Goal: Transaction & Acquisition: Purchase product/service

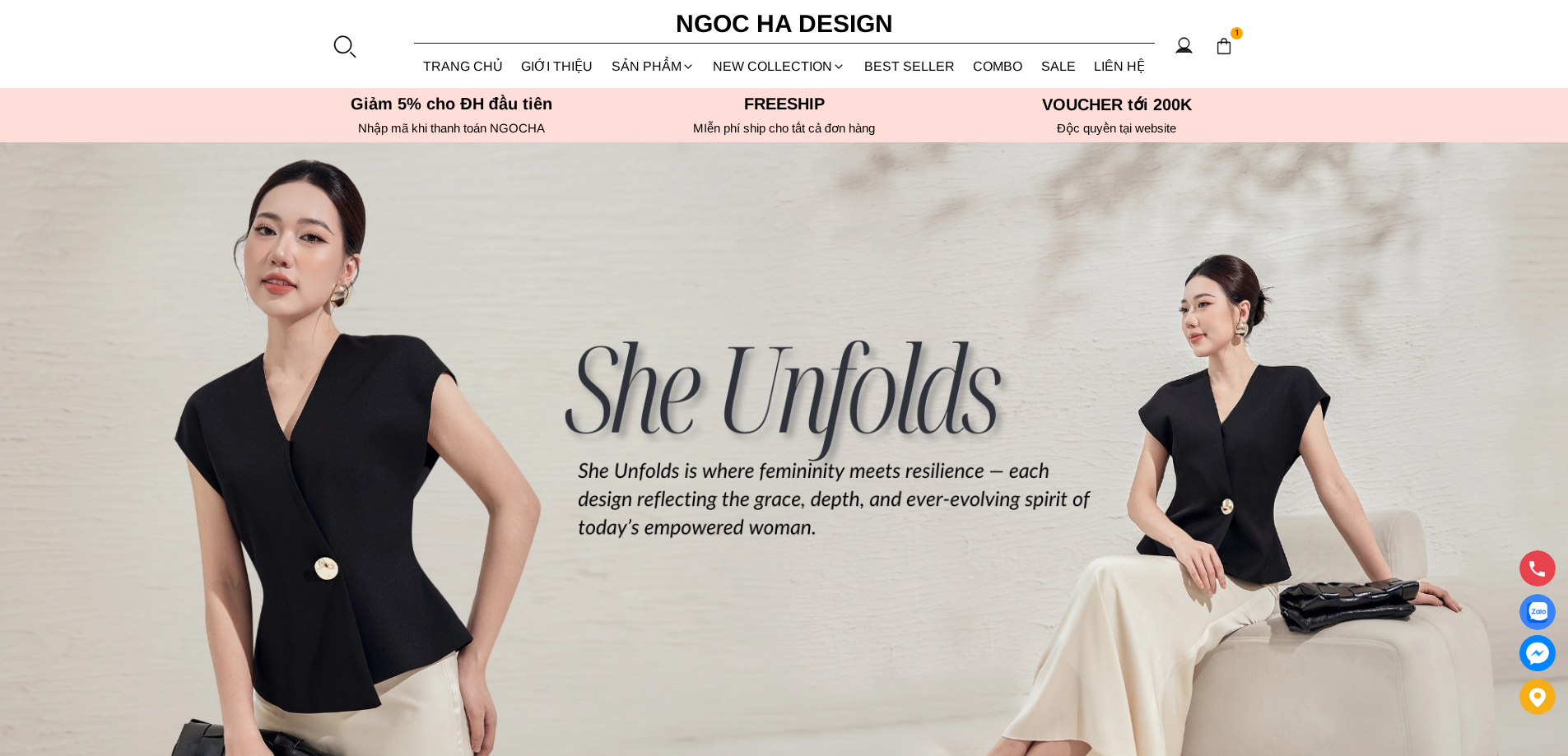
click at [336, 45] on div at bounding box center [343, 45] width 25 height 25
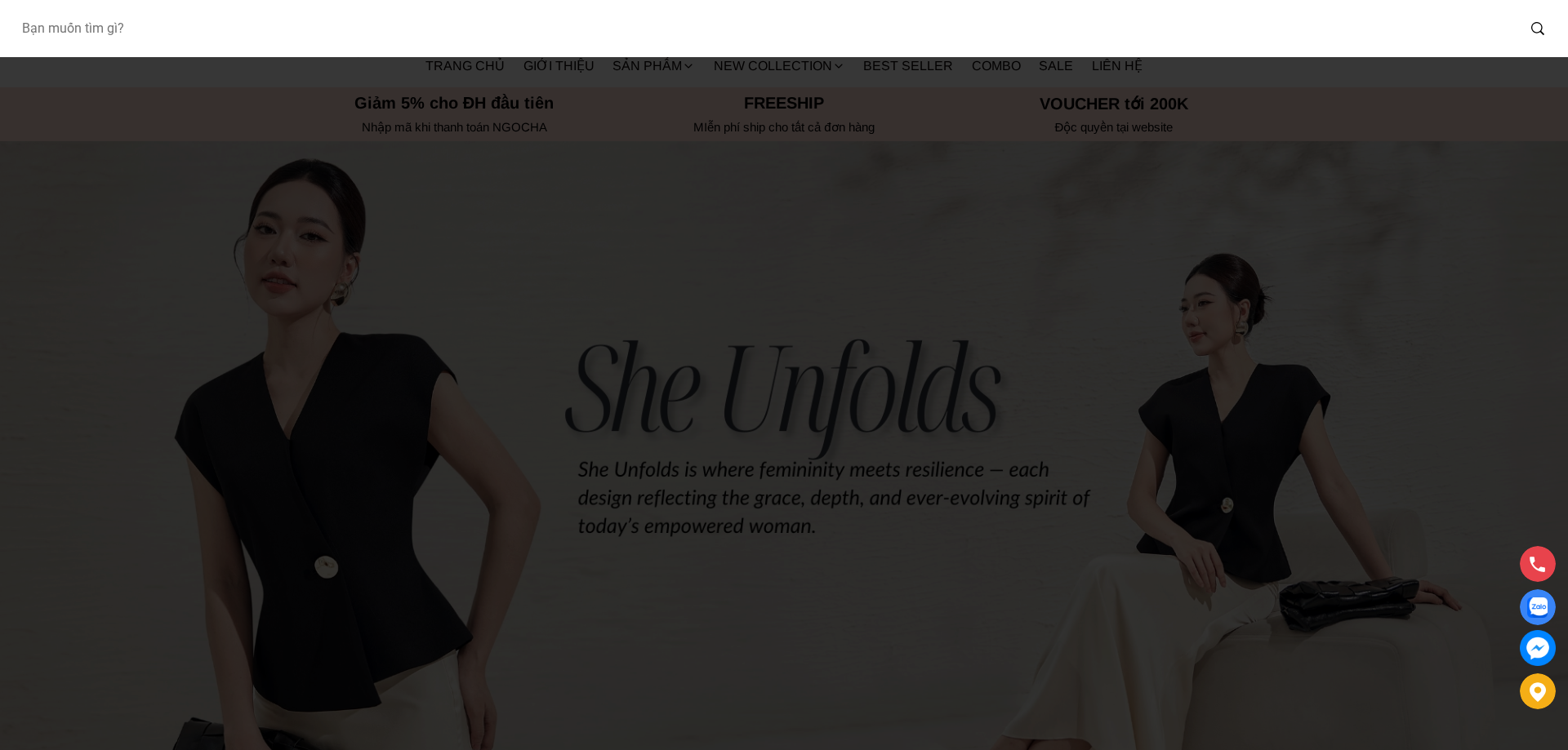
click at [299, 34] on input "Input search Bạn muốn tìm gì?" at bounding box center [761, 28] width 1507 height 37
type input "127"
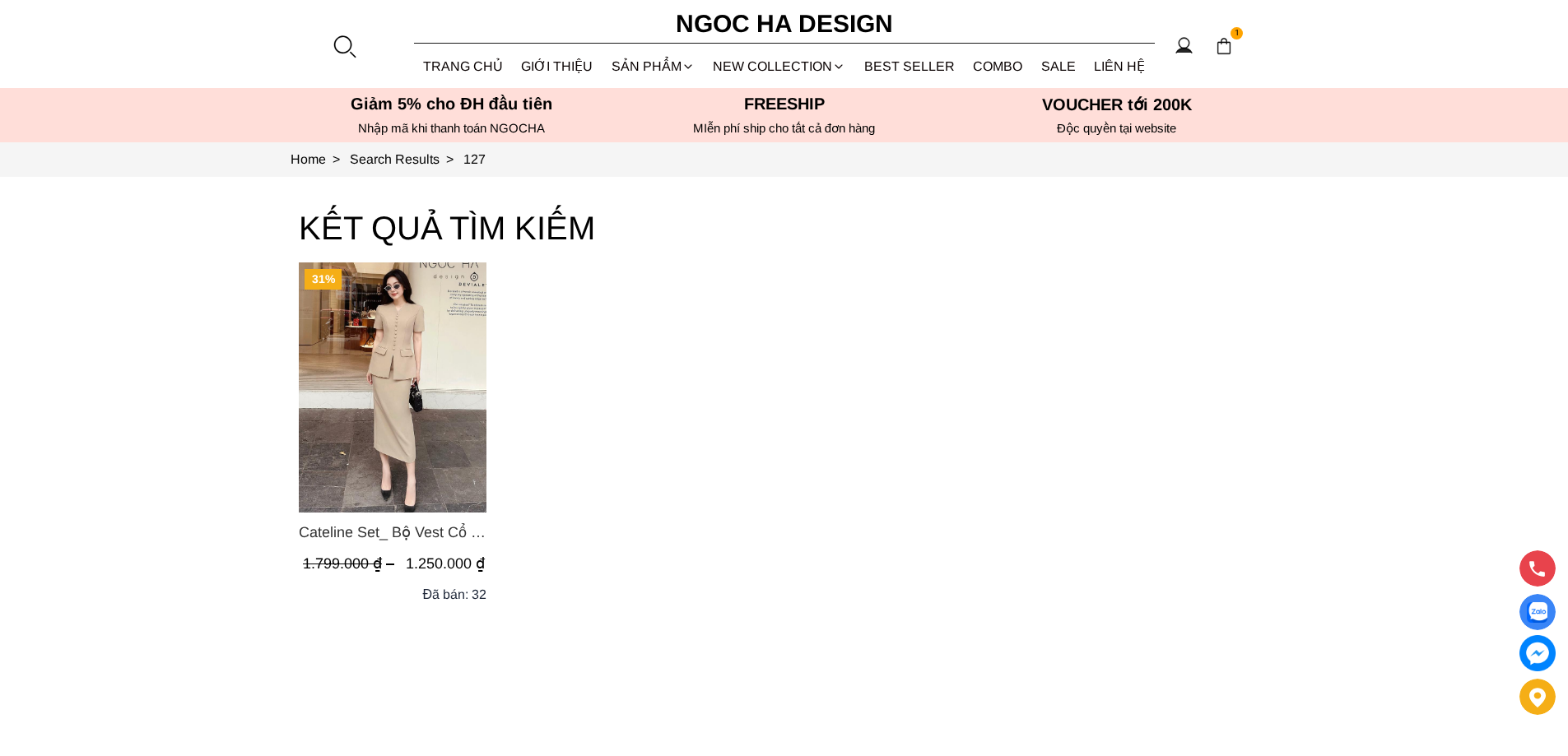
click at [381, 357] on img "Product image - Cateline Set_ Bộ Vest Cổ V Đính Cúc Nhí Chân Váy Bút Chì BJ127" at bounding box center [392, 387] width 187 height 250
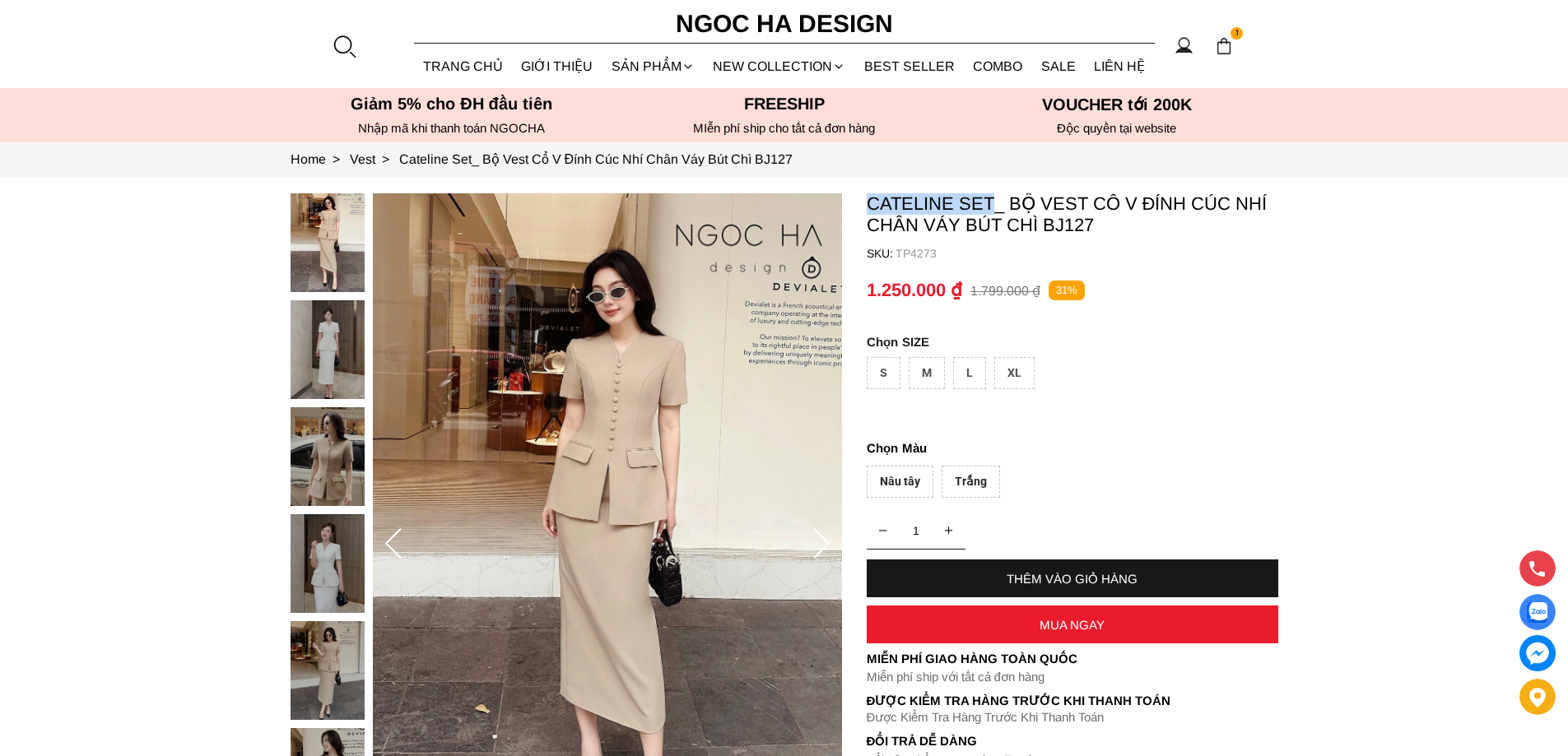
copy p "Cateline Set"
drag, startPoint x: 855, startPoint y: 195, endPoint x: 989, endPoint y: 192, distance: 134.0
click at [989, 192] on section "Cateline Set_ Bộ Vest Cổ V Đính Cúc Nhí Chân Váy Bút Chì BJ127 SKU: TP4273 1 TH…" at bounding box center [784, 544] width 1568 height 735
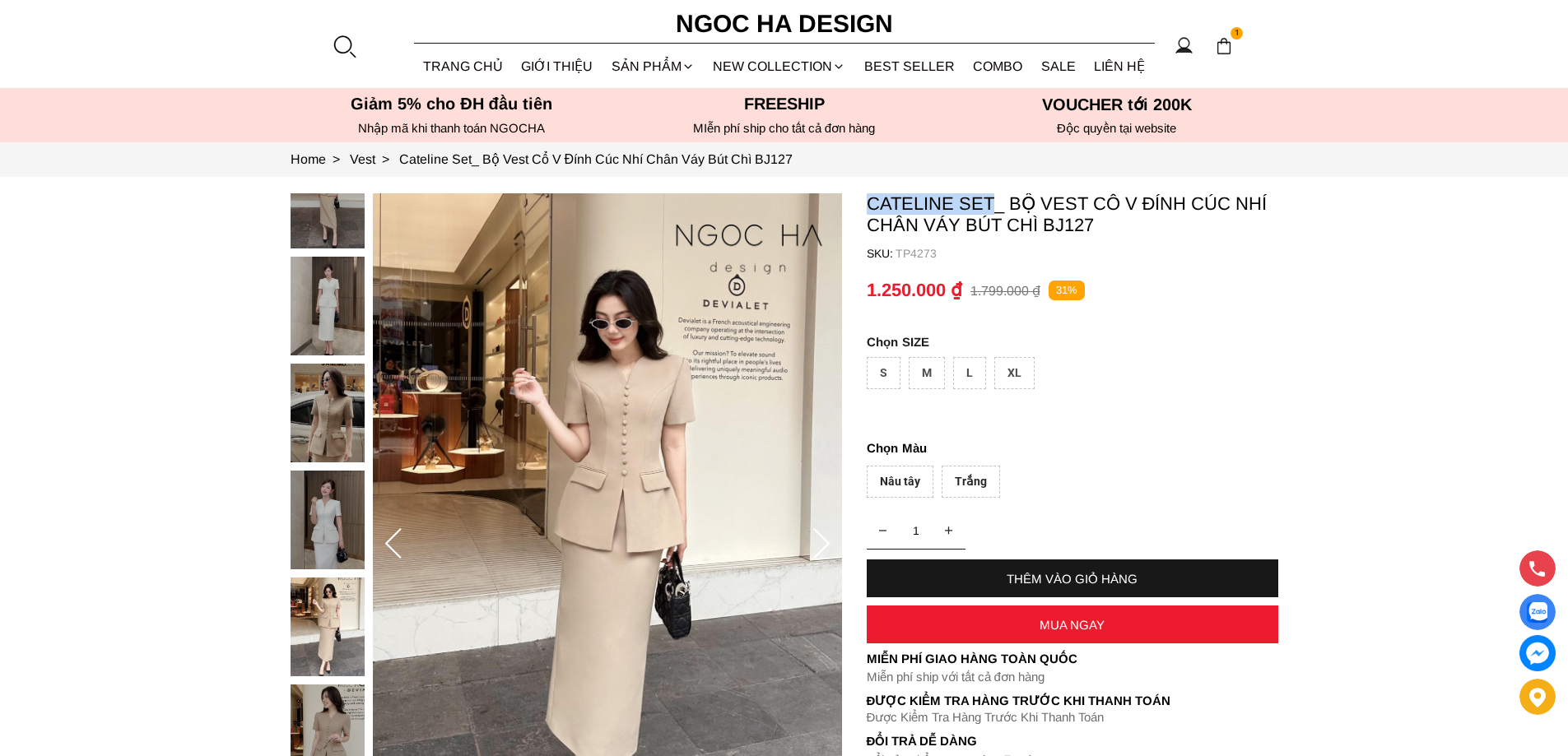
copy p "Cateline Set"
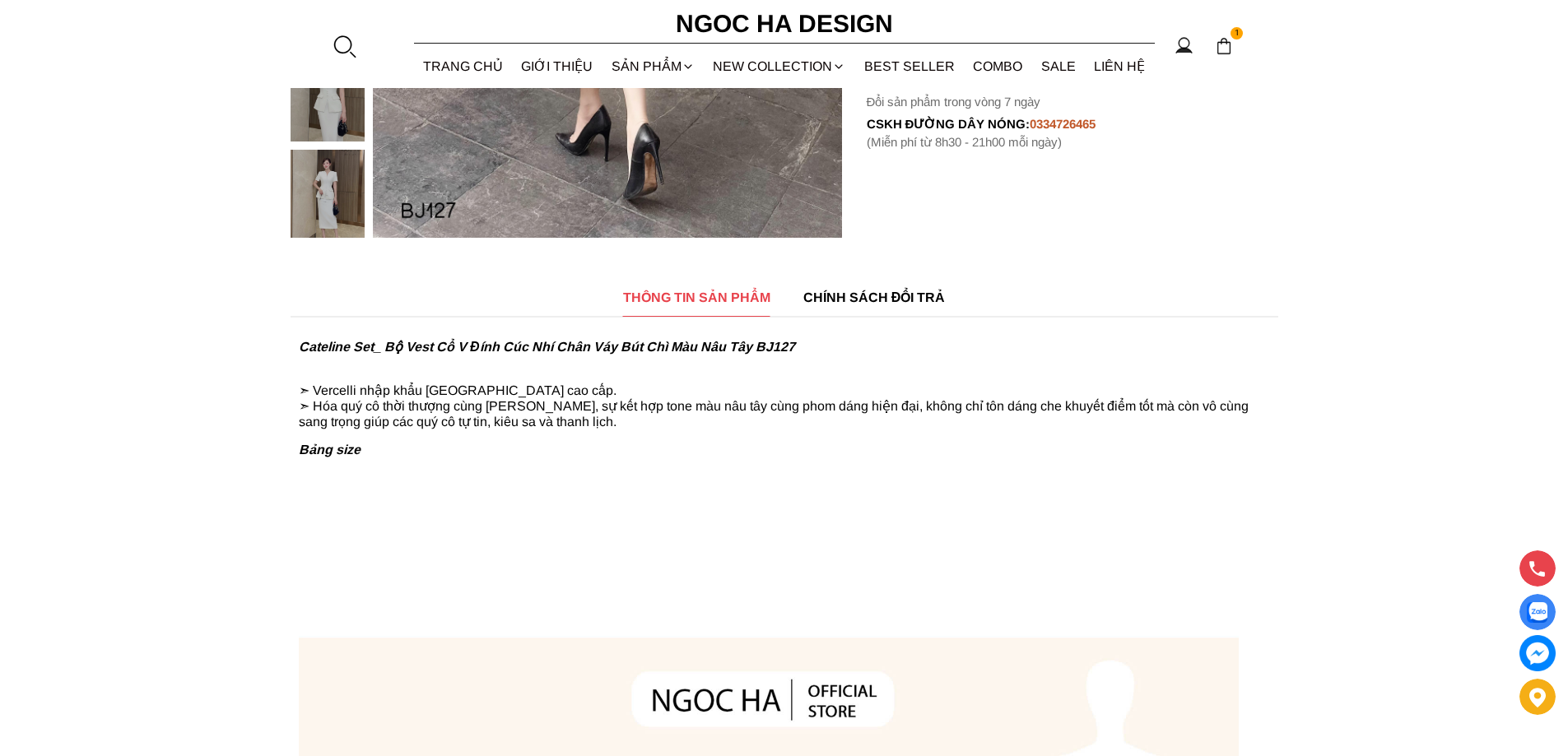
scroll to position [1234, 0]
